Goal: Information Seeking & Learning: Learn about a topic

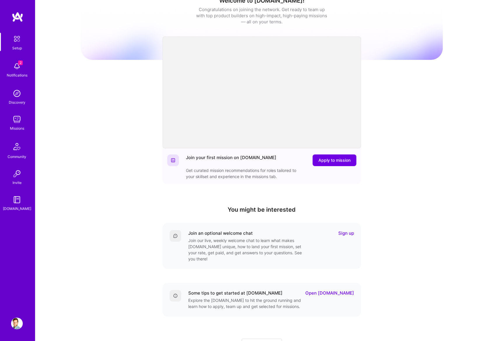
scroll to position [37, 0]
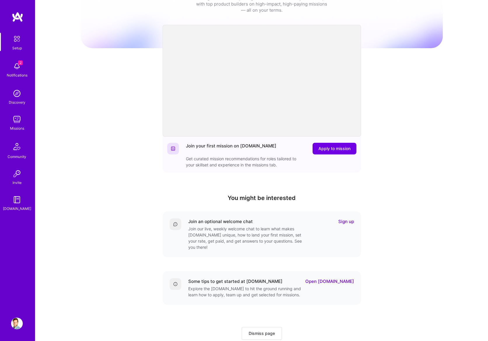
click at [256, 330] on span "Dismiss page" at bounding box center [262, 333] width 26 height 6
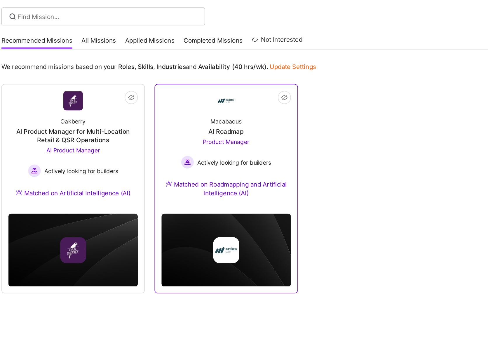
click at [224, 150] on div "Product Manager Actively looking for builders" at bounding box center [207, 161] width 64 height 22
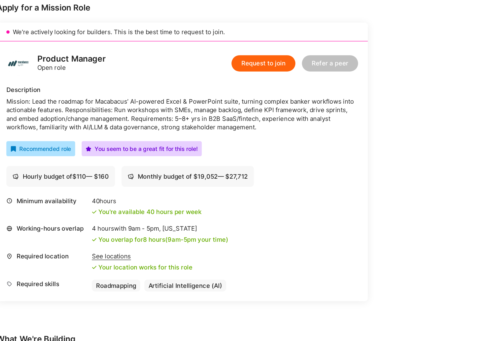
scroll to position [39, 0]
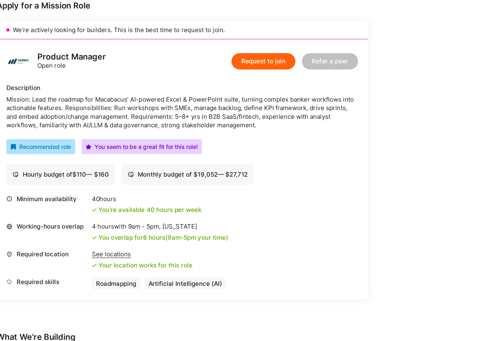
click at [124, 275] on div "See locations" at bounding box center [147, 278] width 72 height 6
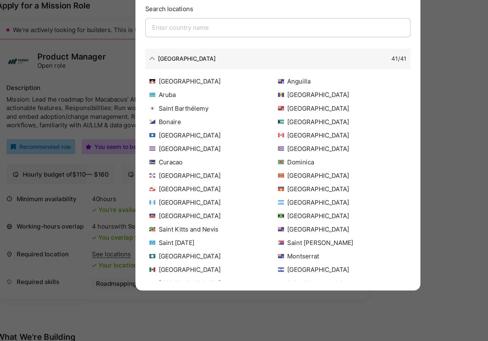
click at [124, 320] on div "Allowed Locations The locations that client marked as required will show up her…" at bounding box center [244, 170] width 488 height 341
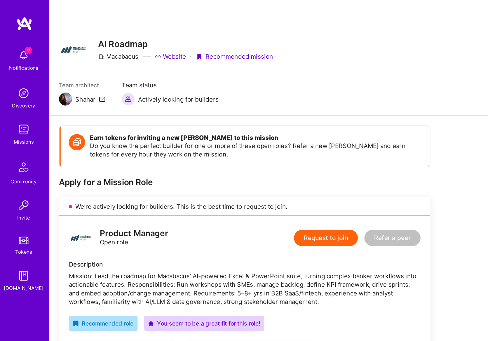
scroll to position [0, 0]
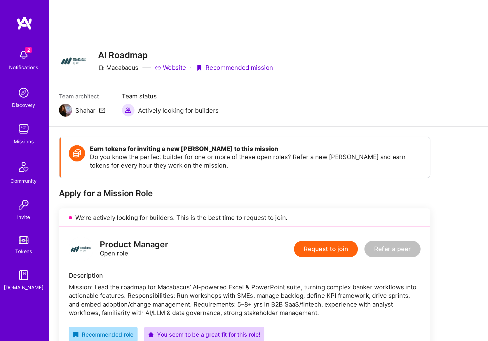
click at [73, 77] on icon at bounding box center [73, 79] width 5 height 5
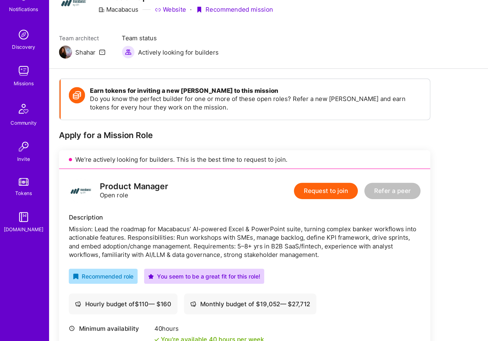
click at [58, 76] on div "Shahar" at bounding box center [61, 79] width 15 height 6
click at [63, 91] on div "Earn tokens for inviting a new [PERSON_NAME] to this mission Do you know the pe…" at bounding box center [261, 296] width 453 height 410
click at [126, 76] on span "Actively looking for builders" at bounding box center [128, 79] width 58 height 6
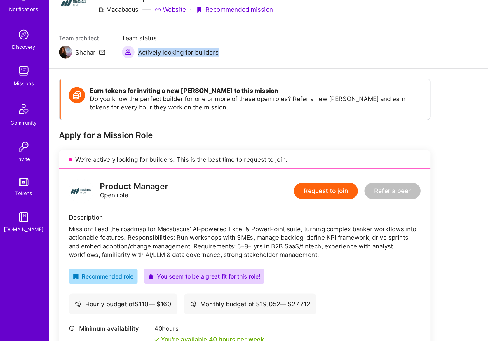
click at [126, 76] on span "Actively looking for builders" at bounding box center [128, 79] width 58 height 6
